Goal: Task Accomplishment & Management: Use online tool/utility

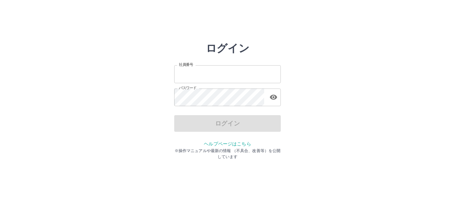
type input "*******"
click at [208, 120] on div "ログイン" at bounding box center [227, 123] width 106 height 17
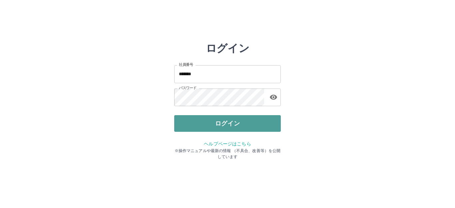
click at [193, 121] on button "ログイン" at bounding box center [227, 123] width 106 height 17
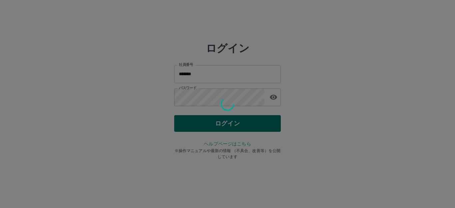
click at [193, 121] on div at bounding box center [227, 104] width 455 height 208
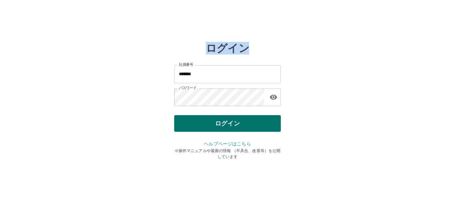
click at [193, 121] on div at bounding box center [227, 104] width 455 height 208
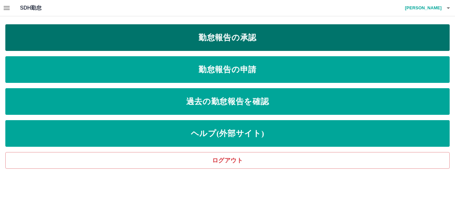
click at [137, 35] on link "勤怠報告の承認" at bounding box center [227, 37] width 444 height 27
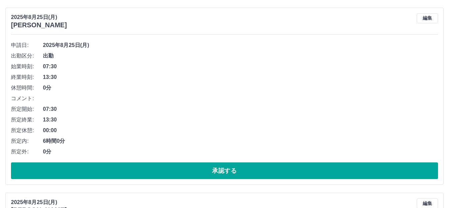
scroll to position [100, 0]
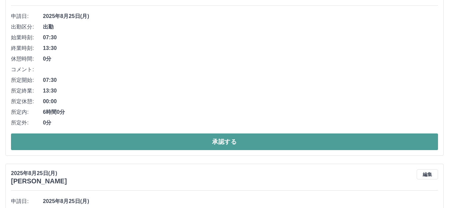
click at [147, 139] on button "承認する" at bounding box center [224, 141] width 427 height 17
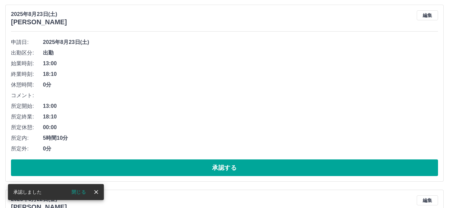
scroll to position [266, 0]
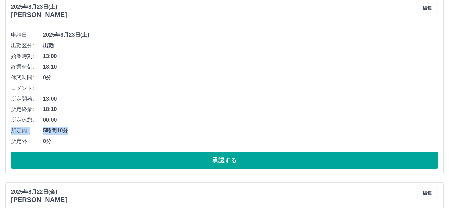
drag, startPoint x: 145, startPoint y: 135, endPoint x: 156, endPoint y: 121, distance: 17.9
click at [156, 121] on ul "申請日: [DATE] 出勤区分: 出勤 始業時刻: 13:00 終業時刻: 18:10 休憩時間: 0分 コメント: 所定開始: 13:00 所定終業: 1…" at bounding box center [224, 88] width 427 height 117
click at [150, 127] on li "所定内: 5時間10分" at bounding box center [224, 130] width 427 height 11
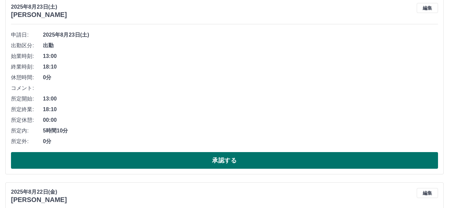
click at [139, 164] on button "承認する" at bounding box center [224, 160] width 427 height 17
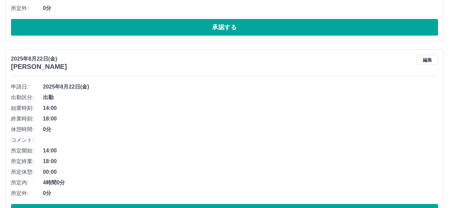
scroll to position [248, 0]
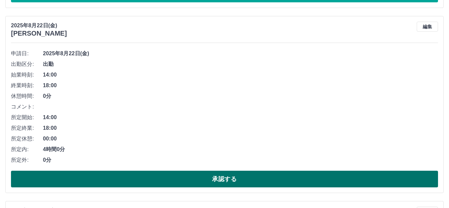
click at [123, 180] on button "承認する" at bounding box center [224, 179] width 427 height 17
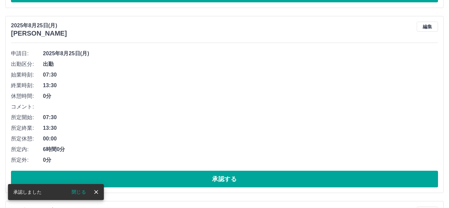
scroll to position [433, 0]
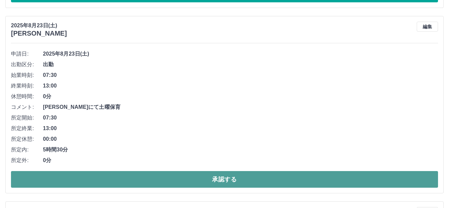
click at [119, 182] on button "承認する" at bounding box center [224, 179] width 427 height 17
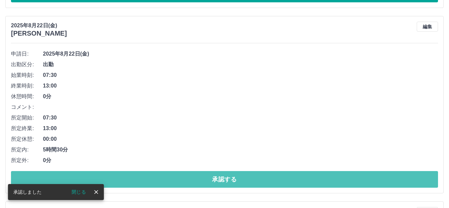
click at [119, 182] on button "承認する" at bounding box center [224, 179] width 427 height 17
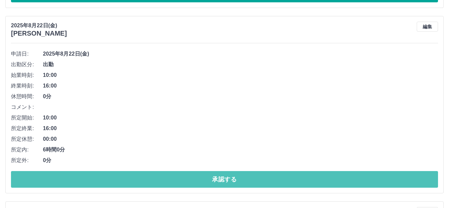
click at [119, 182] on button "承認する" at bounding box center [224, 179] width 427 height 17
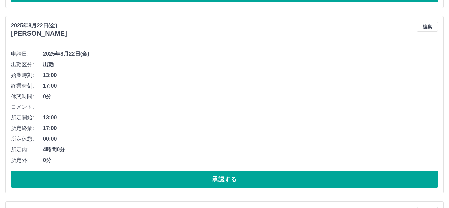
drag, startPoint x: 117, startPoint y: 170, endPoint x: 132, endPoint y: 171, distance: 15.3
click at [128, 170] on div "申請日: [DATE] 出勤区分: 出勤 始業時刻: 13:00 終業時刻: 17:00 休憩時間: 0分 コメント: 所定開始: 13:00 所定終業: 1…" at bounding box center [224, 118] width 427 height 139
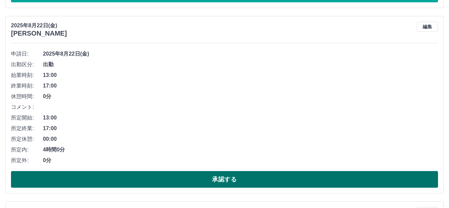
click at [132, 177] on button "承認する" at bounding box center [224, 179] width 427 height 17
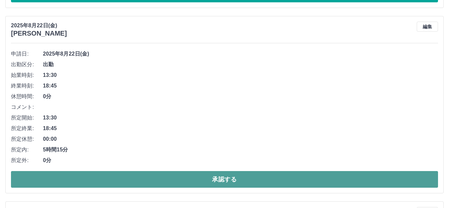
click at [97, 181] on button "承認する" at bounding box center [224, 179] width 427 height 17
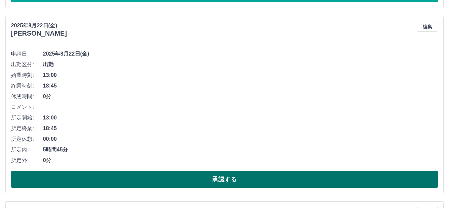
click at [96, 179] on button "承認する" at bounding box center [224, 179] width 427 height 17
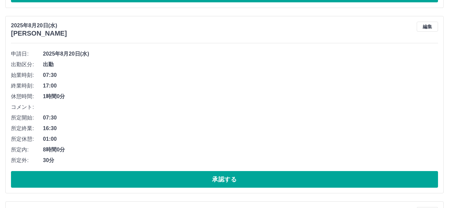
click at [96, 179] on button "承認する" at bounding box center [224, 179] width 427 height 17
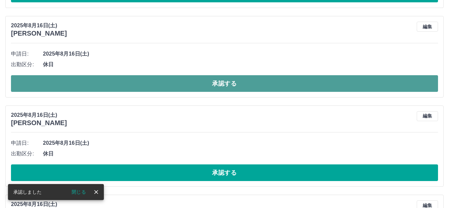
click at [99, 79] on button "承認する" at bounding box center [224, 83] width 427 height 17
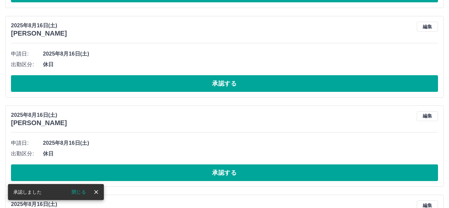
click at [99, 82] on button "承認する" at bounding box center [224, 83] width 427 height 17
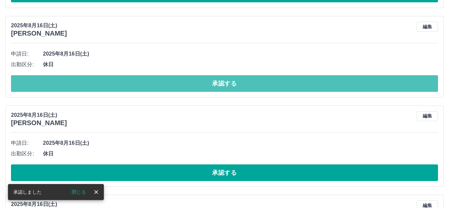
click at [99, 82] on button "承認する" at bounding box center [224, 83] width 427 height 17
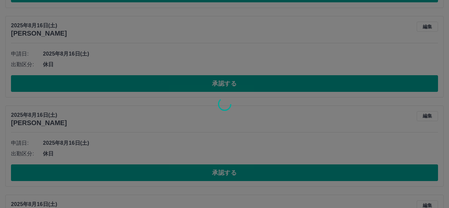
click at [99, 82] on div at bounding box center [224, 104] width 449 height 208
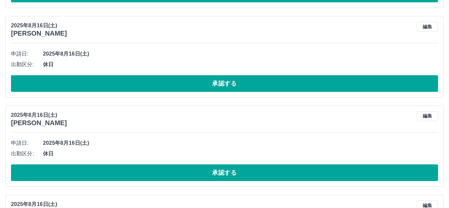
click at [99, 82] on button "承認する" at bounding box center [224, 83] width 427 height 17
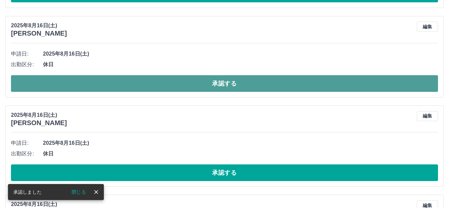
click at [100, 84] on button "承認する" at bounding box center [224, 83] width 427 height 17
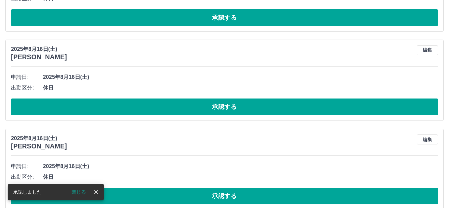
scroll to position [499, 0]
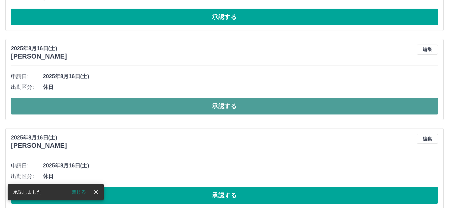
click at [102, 100] on button "承認する" at bounding box center [224, 106] width 427 height 17
click at [124, 109] on button "承認する" at bounding box center [224, 106] width 427 height 17
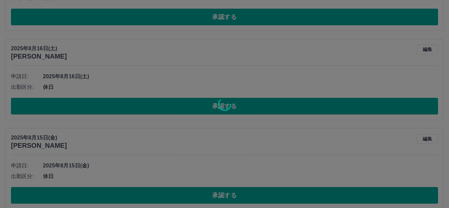
click at [125, 104] on div at bounding box center [224, 104] width 449 height 208
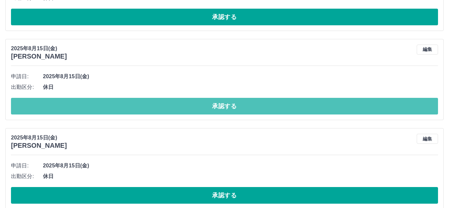
click at [125, 104] on button "承認する" at bounding box center [224, 106] width 427 height 17
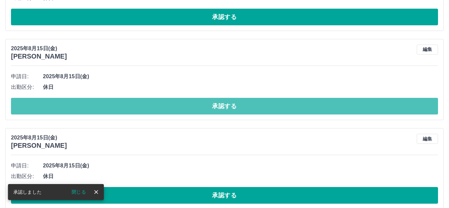
click at [125, 104] on button "承認する" at bounding box center [224, 106] width 427 height 17
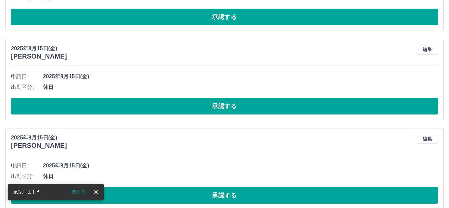
click at [125, 104] on button "承認する" at bounding box center [224, 106] width 427 height 17
click at [125, 105] on button "承認する" at bounding box center [224, 106] width 427 height 17
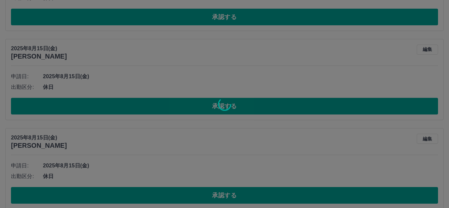
click at [125, 106] on div at bounding box center [224, 104] width 449 height 208
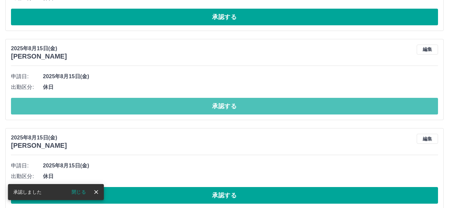
click at [125, 106] on button "承認する" at bounding box center [224, 106] width 427 height 17
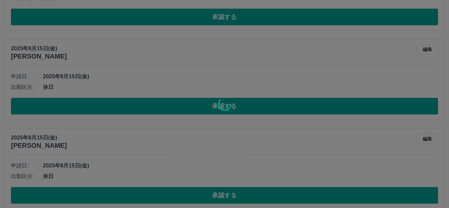
click at [125, 106] on div at bounding box center [224, 104] width 449 height 208
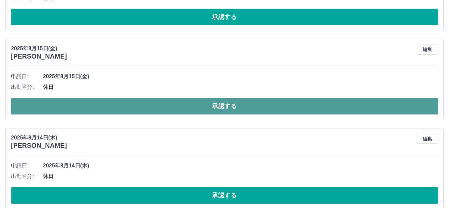
click at [125, 110] on button "承認する" at bounding box center [224, 106] width 427 height 17
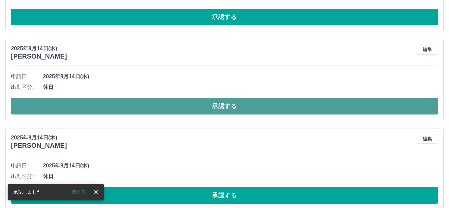
click at [135, 104] on button "承認する" at bounding box center [224, 106] width 427 height 17
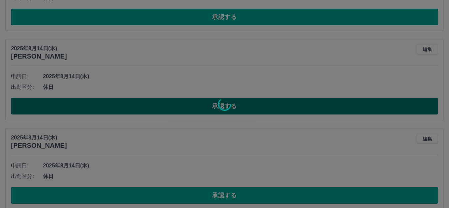
click at [135, 104] on div at bounding box center [224, 104] width 449 height 208
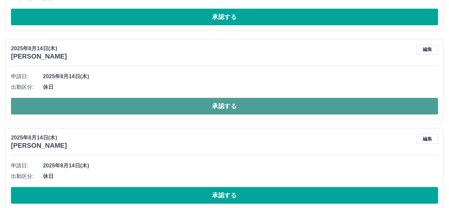
click at [135, 104] on button "承認する" at bounding box center [224, 106] width 427 height 17
click at [134, 106] on button "承認する" at bounding box center [224, 106] width 427 height 17
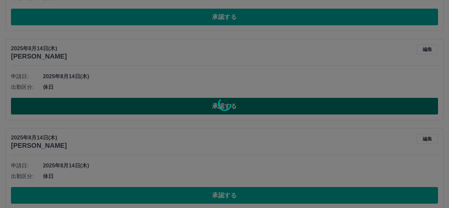
click at [134, 106] on div at bounding box center [224, 104] width 449 height 208
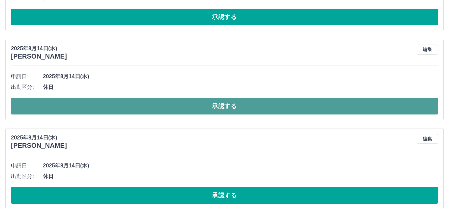
click at [80, 103] on button "承認する" at bounding box center [224, 106] width 427 height 17
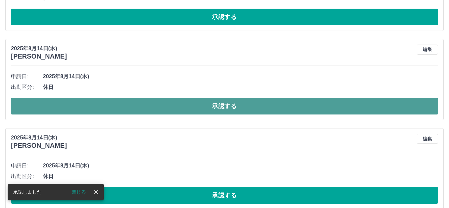
click at [103, 109] on button "承認する" at bounding box center [224, 106] width 427 height 17
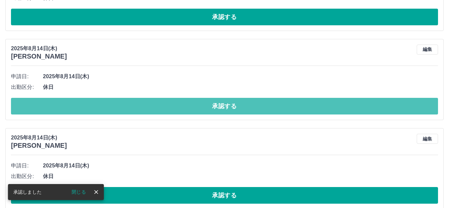
click at [103, 109] on button "承認する" at bounding box center [224, 106] width 427 height 17
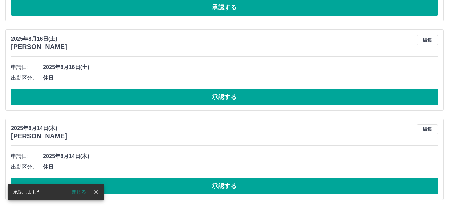
scroll to position [420, 0]
click at [103, 109] on div "[DATE] [PERSON_NAME] 編集 申請日: [DATE] 出勤区分: 休日 承認する" at bounding box center [224, 69] width 438 height 81
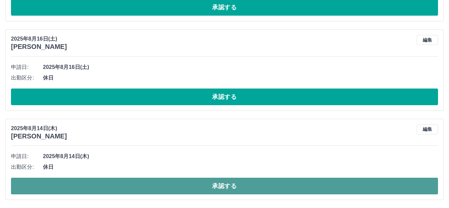
click at [142, 190] on button "承認する" at bounding box center [224, 186] width 427 height 17
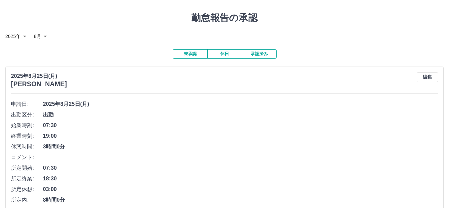
scroll to position [0, 0]
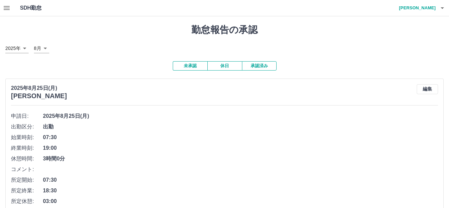
click at [266, 64] on button "承認済み" at bounding box center [259, 65] width 35 height 9
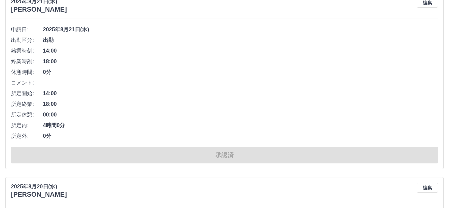
scroll to position [4160, 0]
